Goal: Obtain resource: Obtain resource

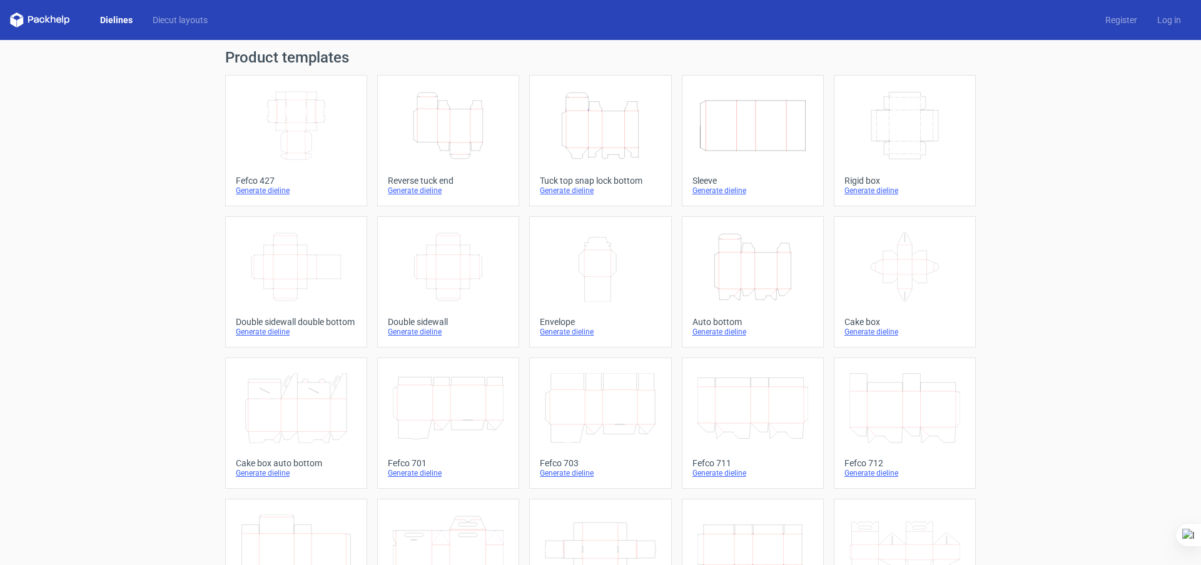
click at [458, 263] on icon "Width Depth Height" at bounding box center [448, 267] width 111 height 70
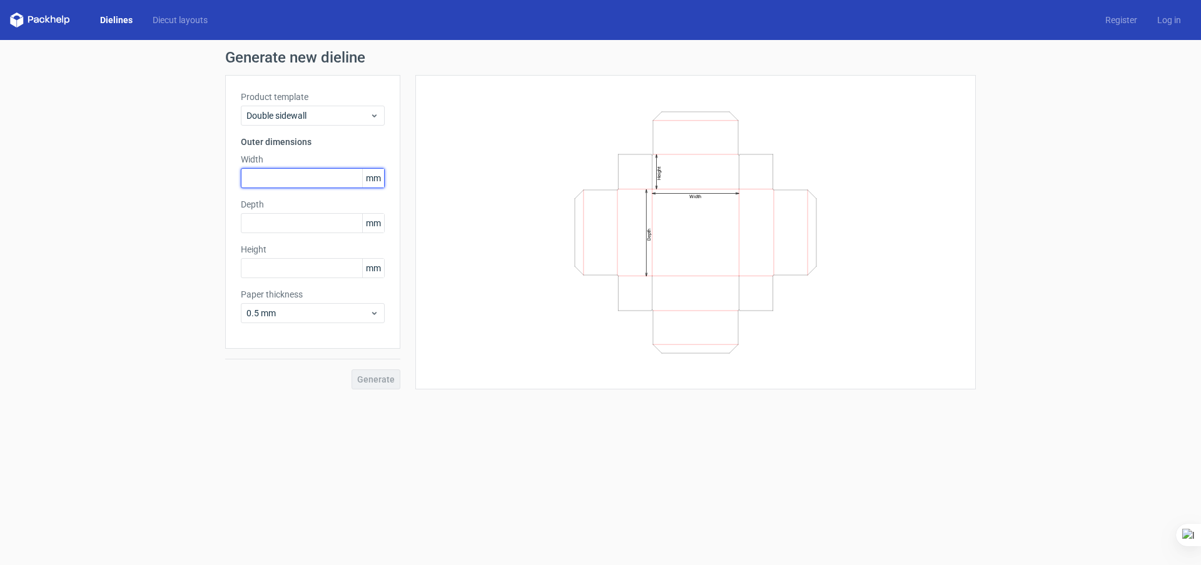
click at [264, 180] on input "text" at bounding box center [313, 178] width 144 height 20
type input "122"
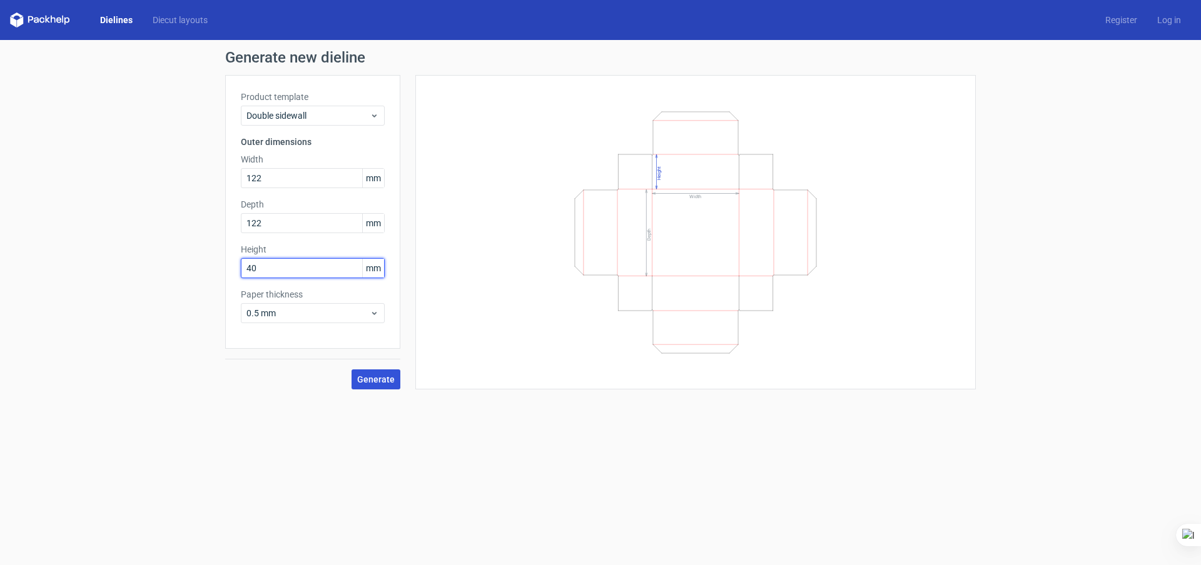
type input "40"
click at [383, 388] on button "Generate" at bounding box center [376, 380] width 49 height 20
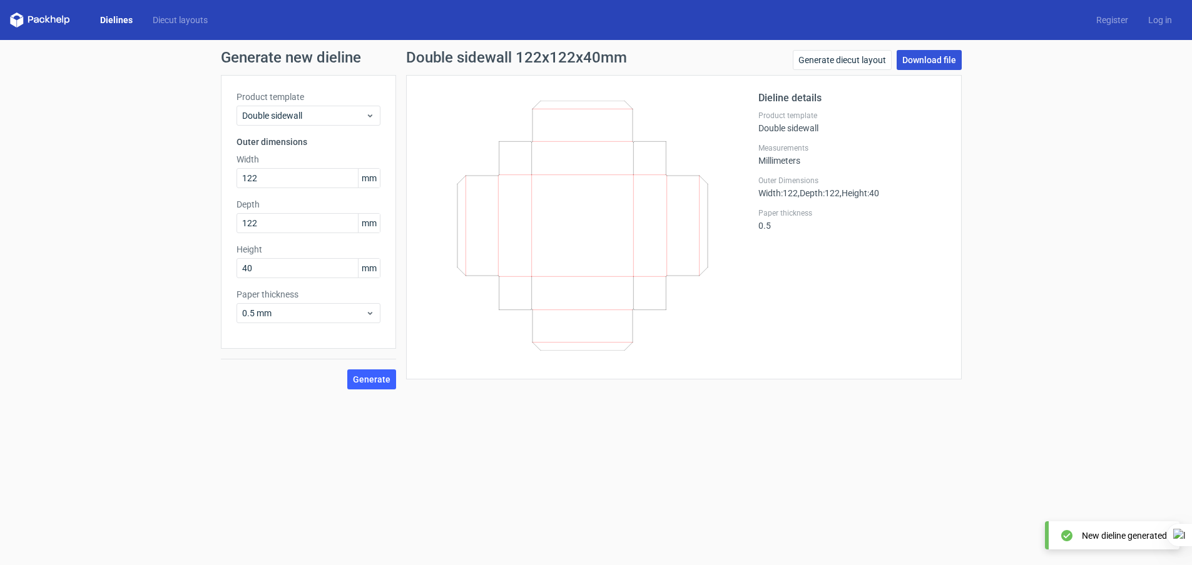
click at [948, 64] on link "Download file" at bounding box center [928, 60] width 65 height 20
